Goal: Check status

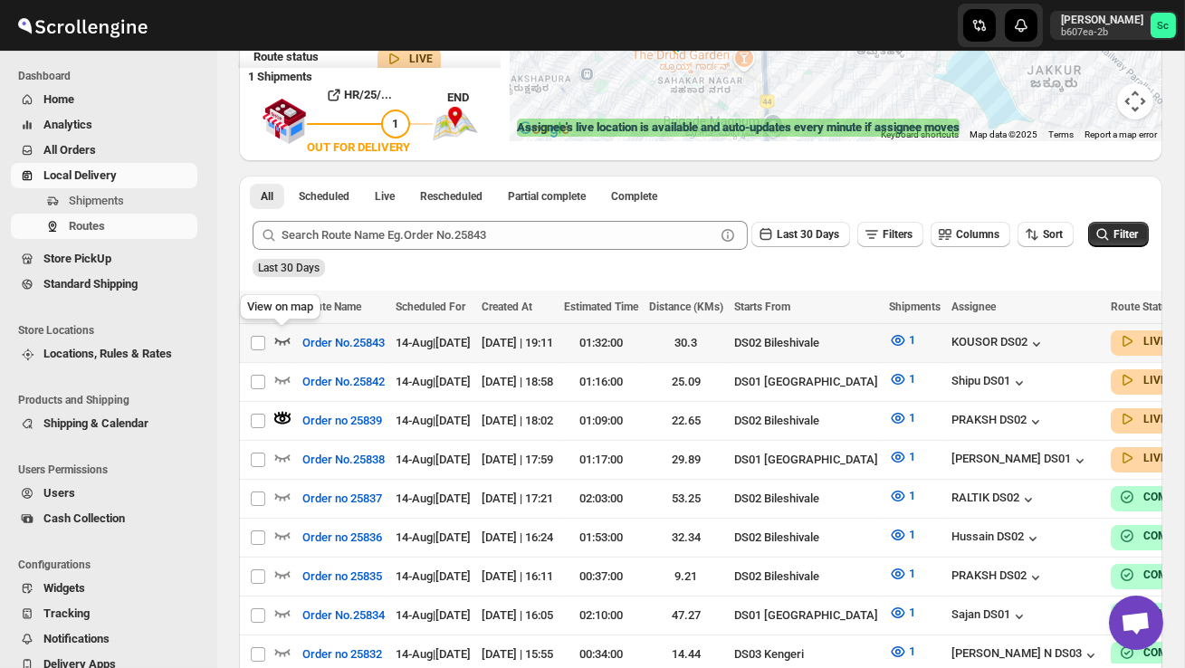
click at [283, 334] on icon "button" at bounding box center [282, 340] width 18 height 18
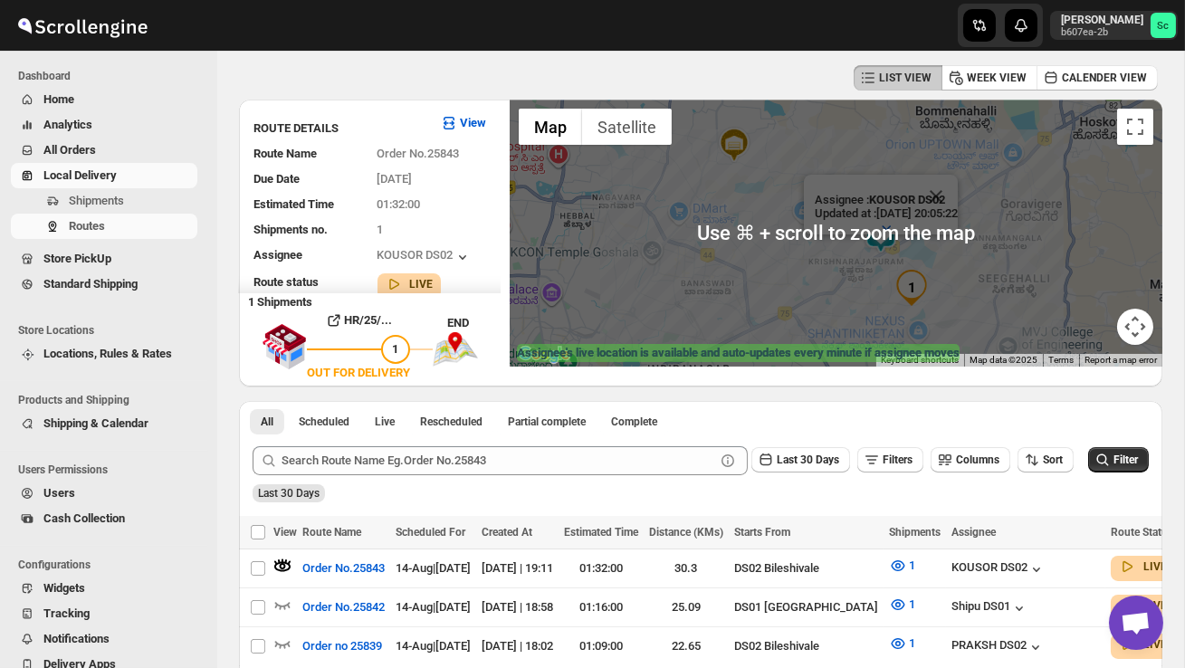
scroll to position [81, 0]
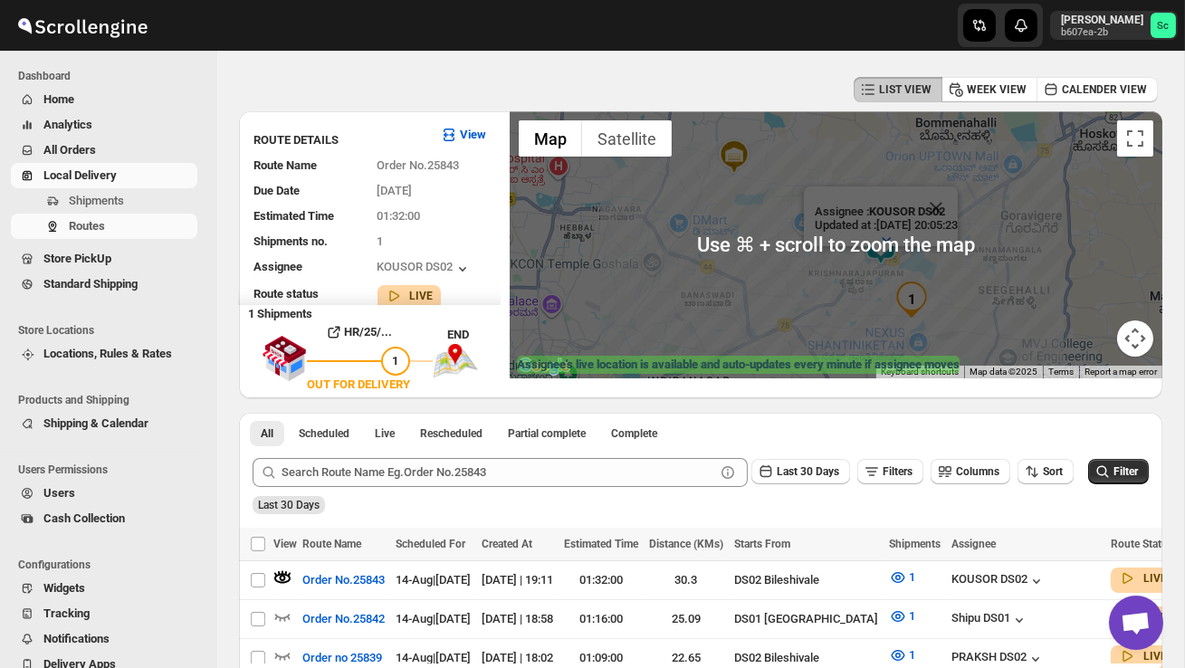
click at [994, 271] on div "Assignee : KOUSOR DS02 Updated at : [DATE] 20:05:23 Duty mode Enabled Battery p…" at bounding box center [836, 244] width 652 height 267
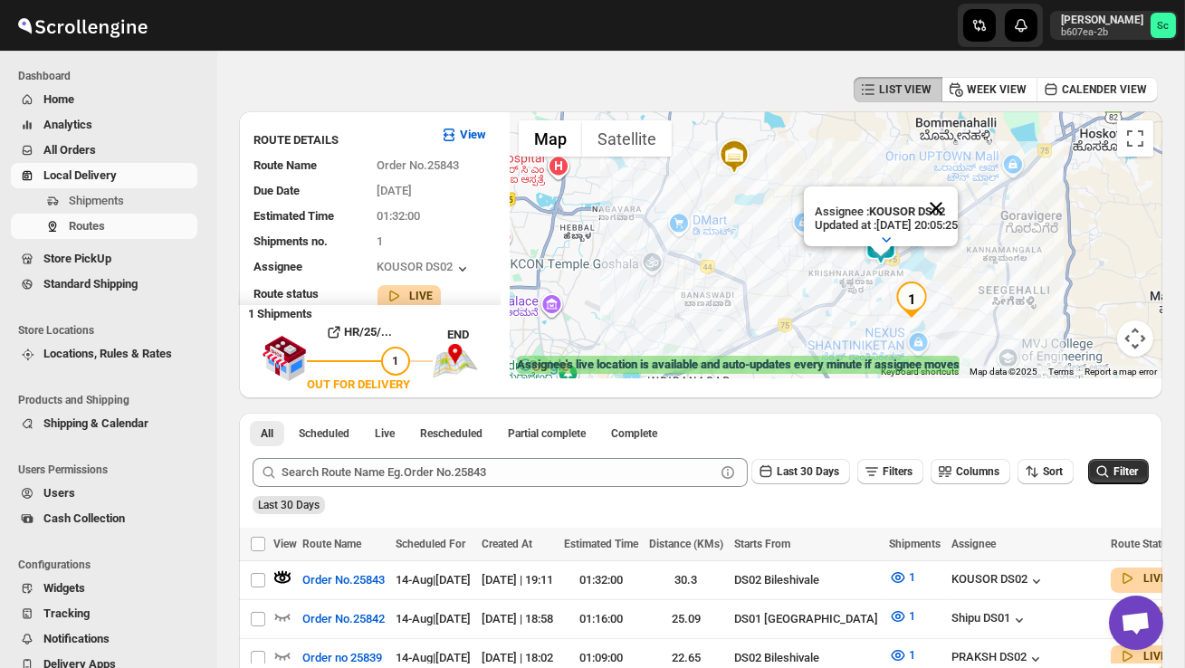
click at [957, 208] on button "Close" at bounding box center [935, 207] width 43 height 43
click at [919, 271] on div at bounding box center [836, 244] width 652 height 267
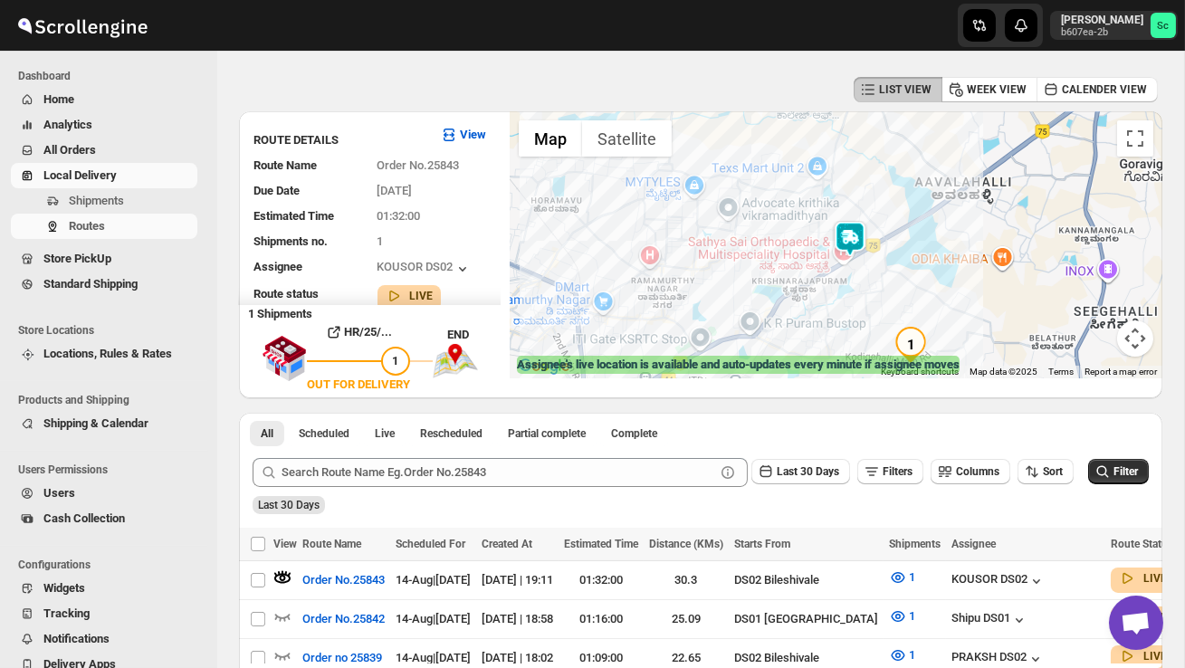
click at [883, 289] on div at bounding box center [836, 244] width 652 height 267
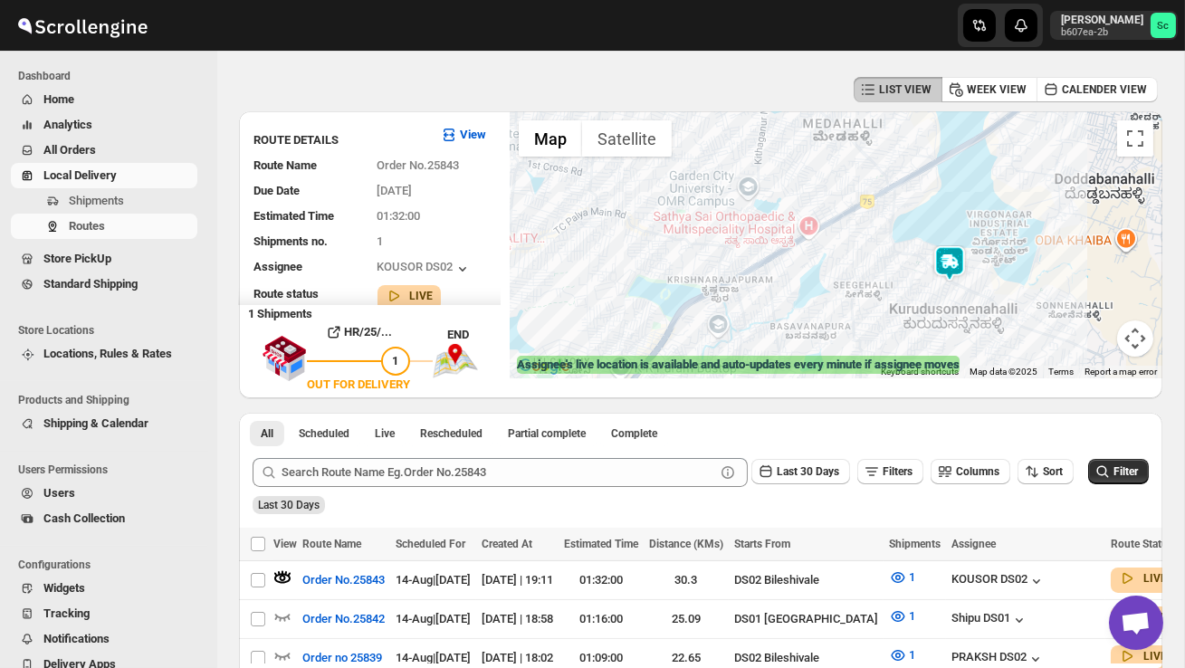
click at [1144, 347] on button "Map camera controls" at bounding box center [1135, 338] width 36 height 36
click at [1135, 345] on button "Map camera controls" at bounding box center [1135, 338] width 36 height 36
click at [1135, 337] on button "Map camera controls" at bounding box center [1135, 338] width 36 height 36
click at [1138, 338] on button "Map camera controls" at bounding box center [1135, 338] width 36 height 36
click at [1137, 333] on button "Map camera controls" at bounding box center [1135, 338] width 36 height 36
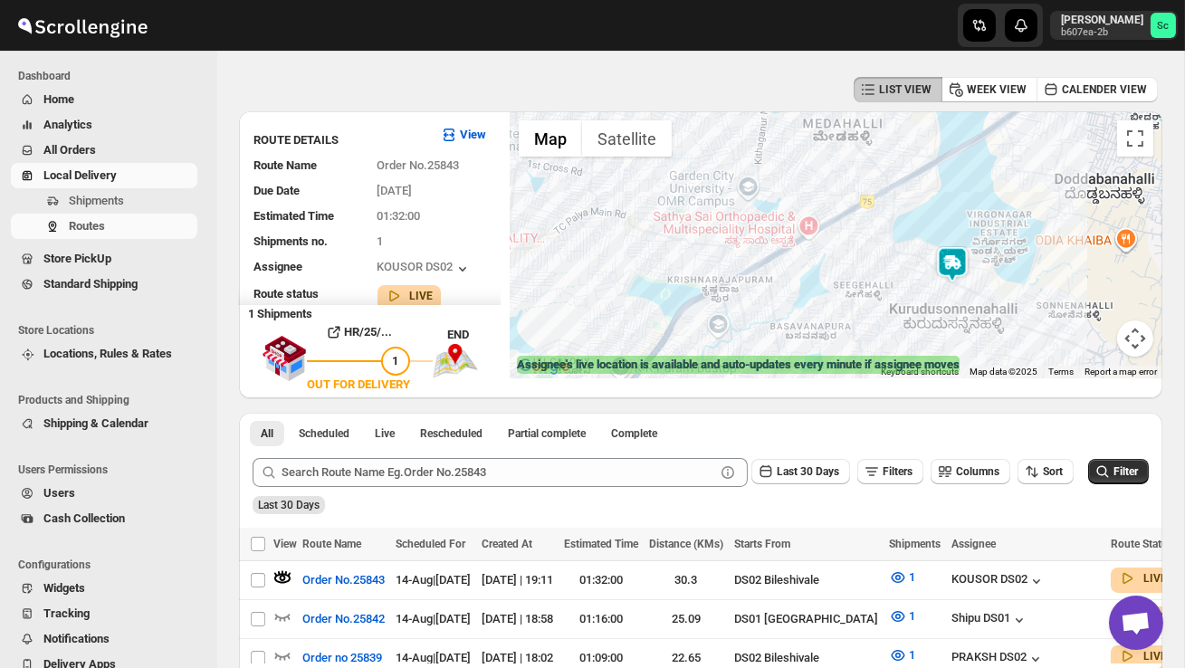
click at [1133, 343] on button "Map camera controls" at bounding box center [1135, 338] width 36 height 36
click at [1081, 336] on div at bounding box center [836, 244] width 652 height 267
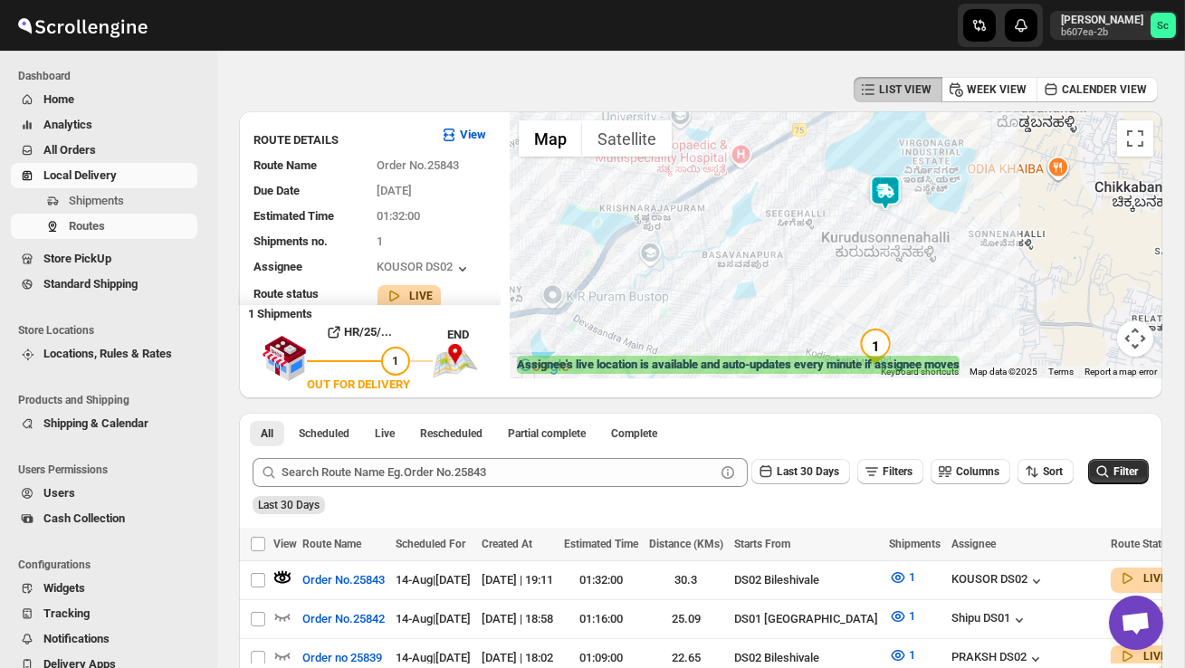
drag, startPoint x: 1030, startPoint y: 332, endPoint x: 966, endPoint y: 316, distance: 66.3
click at [962, 301] on div at bounding box center [836, 244] width 652 height 267
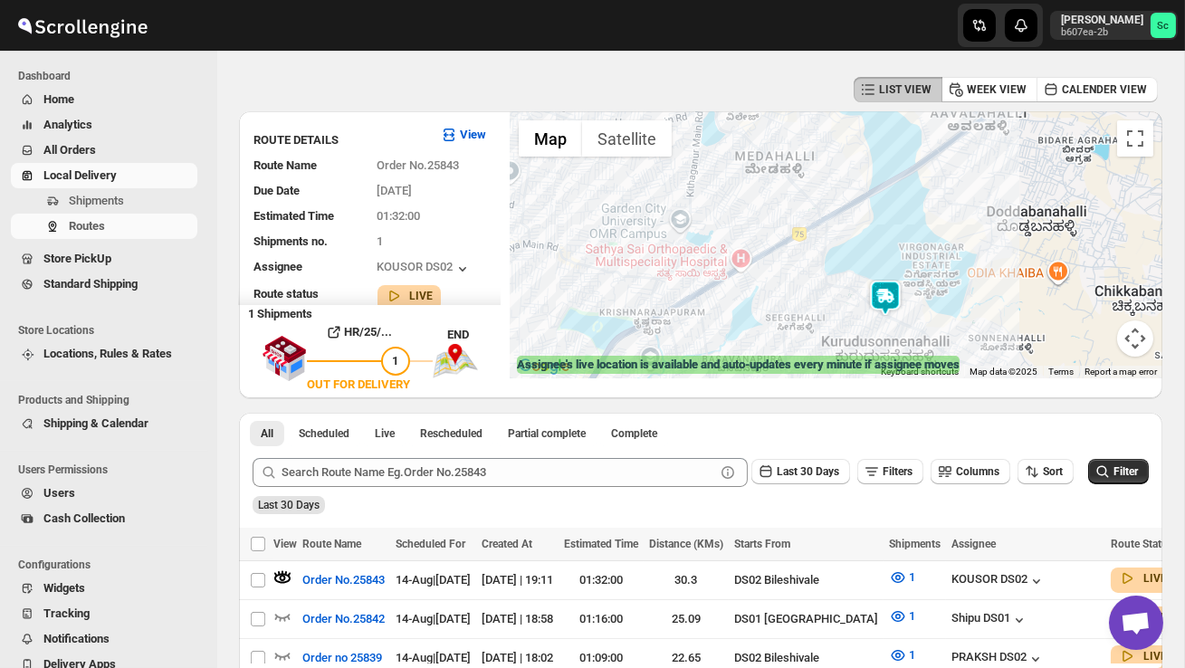
click at [894, 290] on img at bounding box center [885, 298] width 36 height 36
click at [887, 281] on img at bounding box center [886, 298] width 36 height 36
